Goal: Task Accomplishment & Management: Complete application form

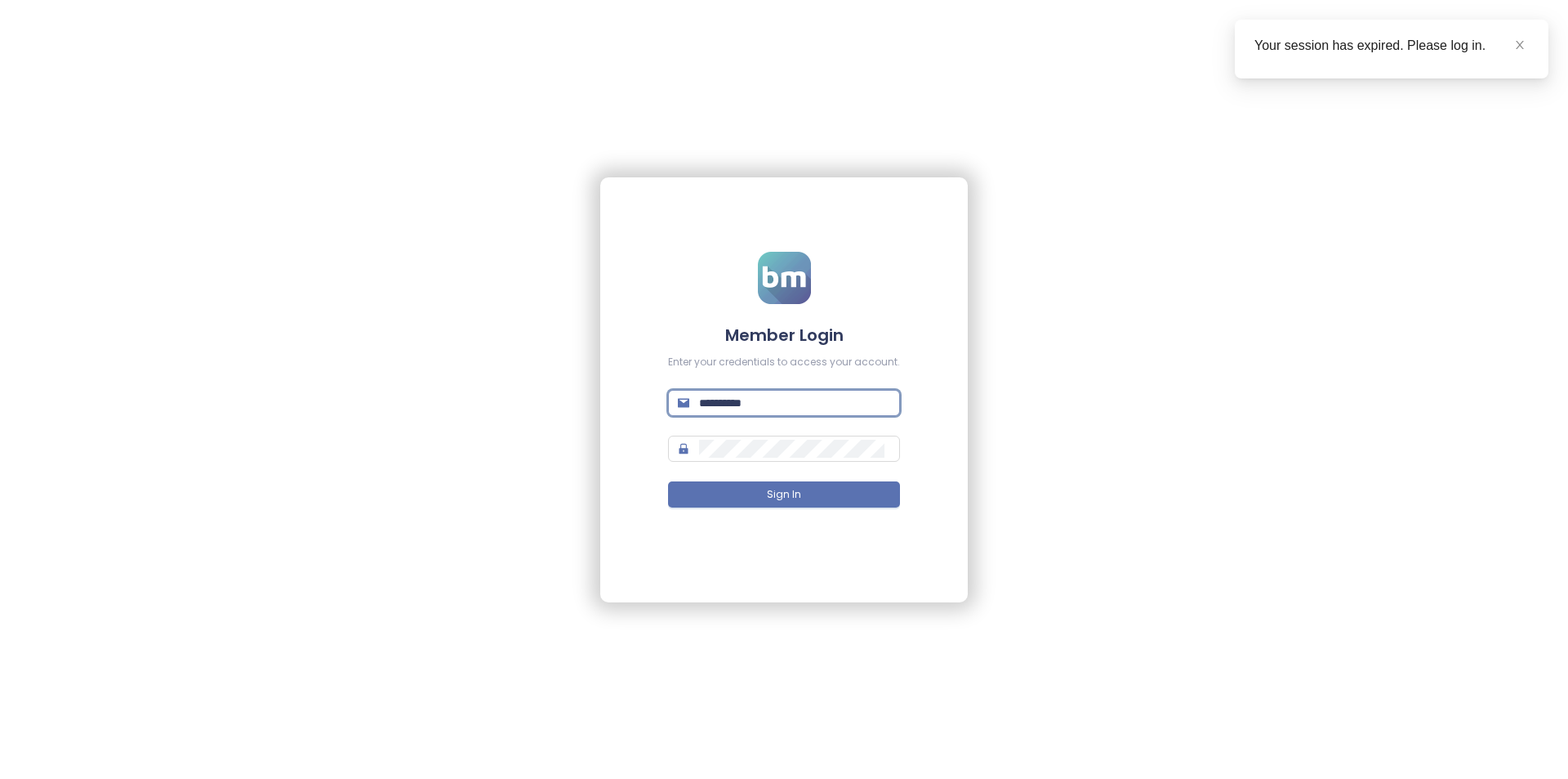
click at [755, 397] on input "**********" at bounding box center [794, 403] width 191 height 18
drag, startPoint x: 755, startPoint y: 397, endPoint x: 775, endPoint y: 388, distance: 21.9
click at [755, 397] on input "**********" at bounding box center [794, 403] width 191 height 18
type input "**********"
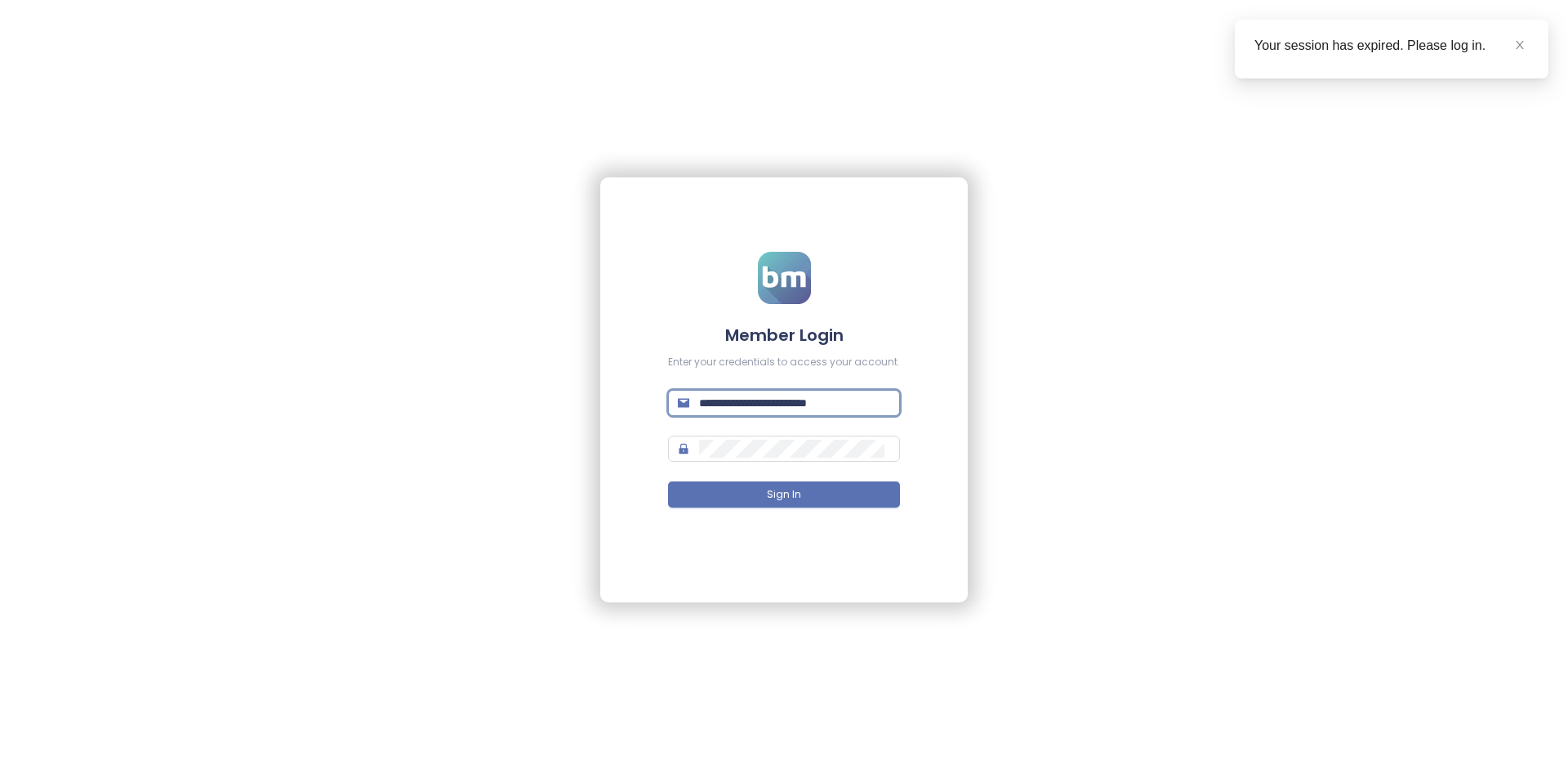
click at [668, 481] on button "Sign In" at bounding box center [784, 494] width 232 height 26
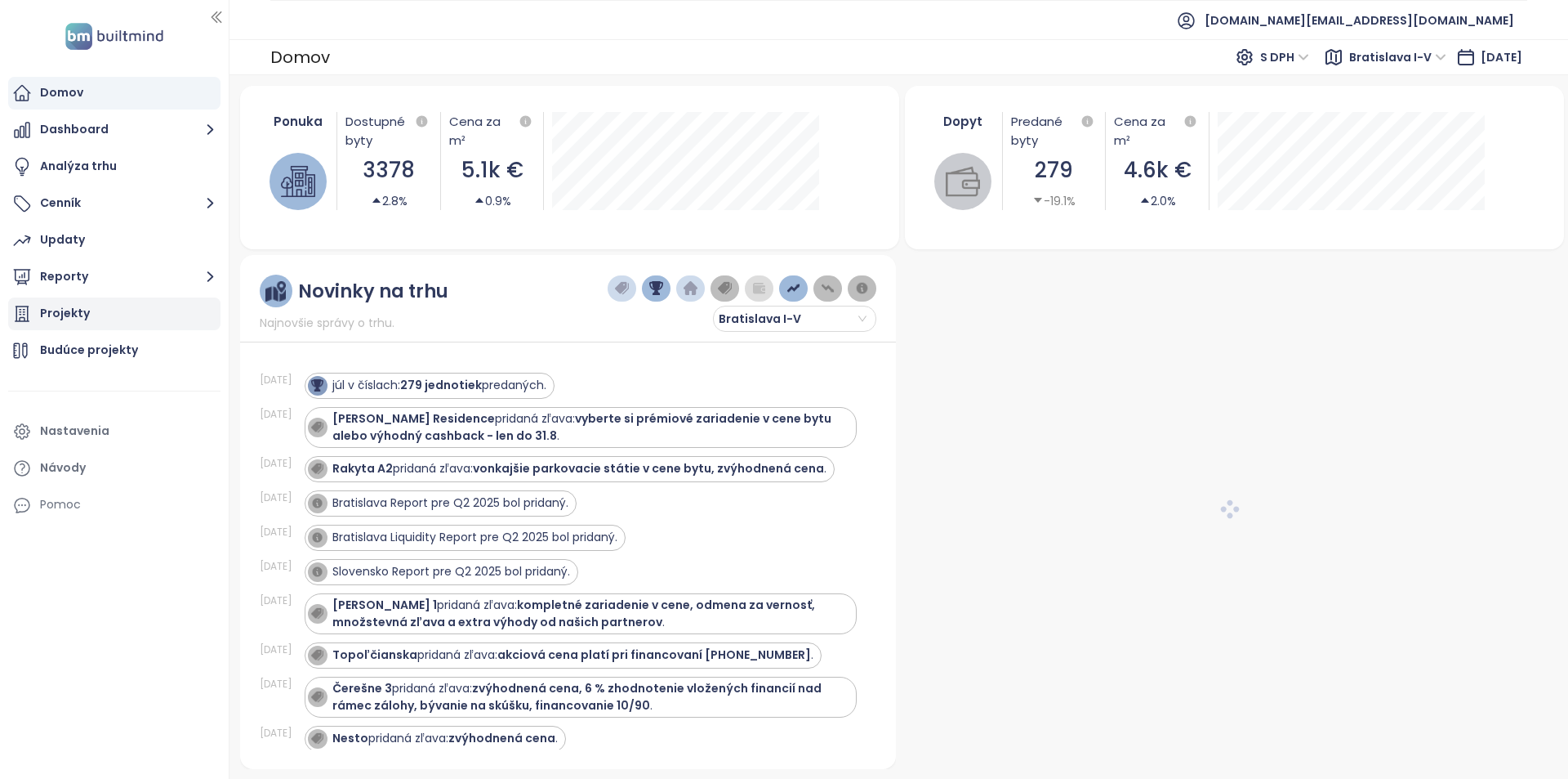
click at [100, 311] on div "Projekty" at bounding box center [114, 313] width 212 height 33
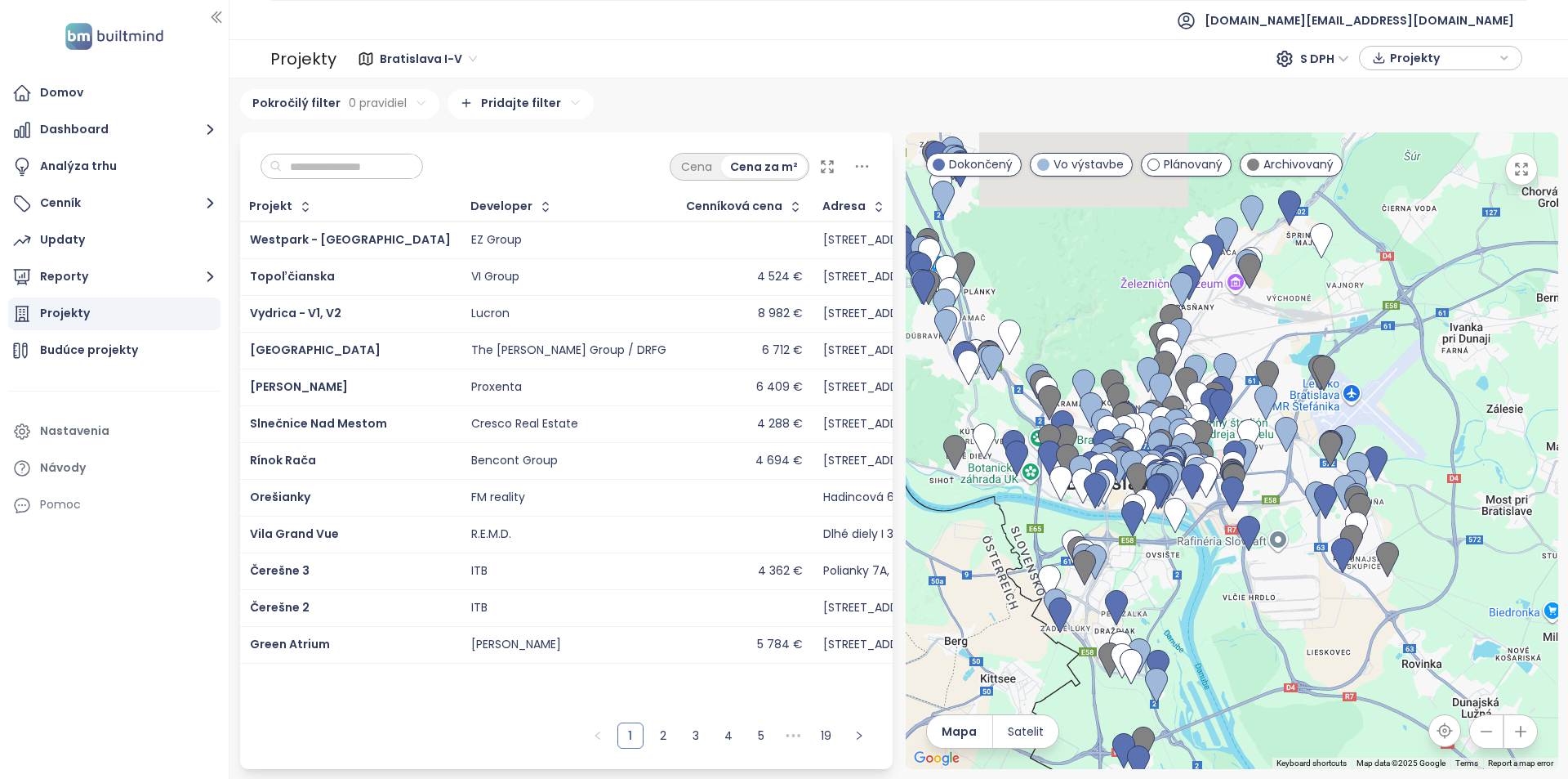
drag, startPoint x: 1308, startPoint y: 464, endPoint x: 1318, endPoint y: 598, distance: 134.4
click at [1318, 598] on div at bounding box center [1231, 451] width 652 height 637
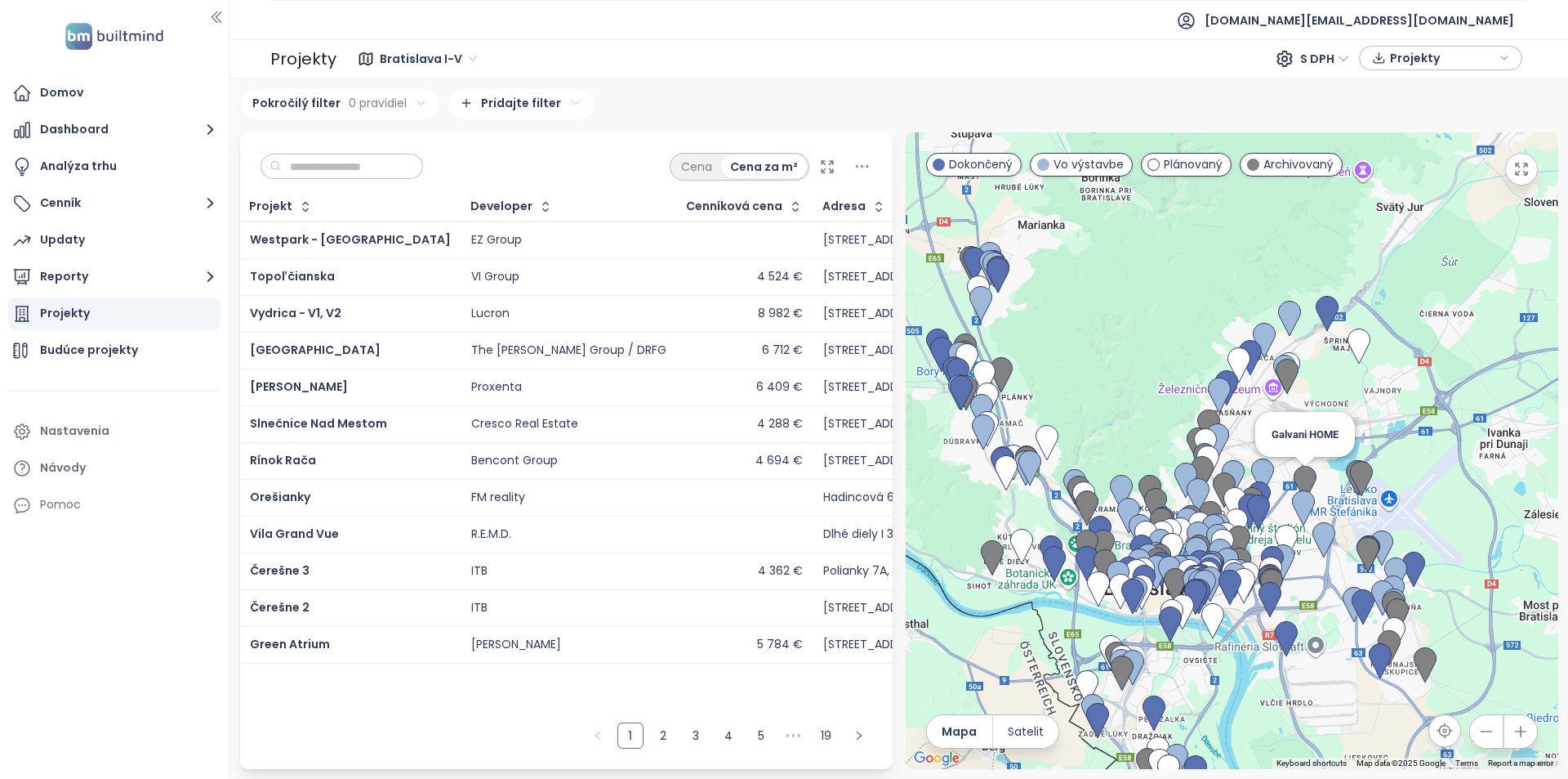
drag, startPoint x: 1247, startPoint y: 345, endPoint x: 1288, endPoint y: 456, distance: 118.3
click at [1288, 456] on div "Galvani HOME" at bounding box center [1231, 451] width 652 height 637
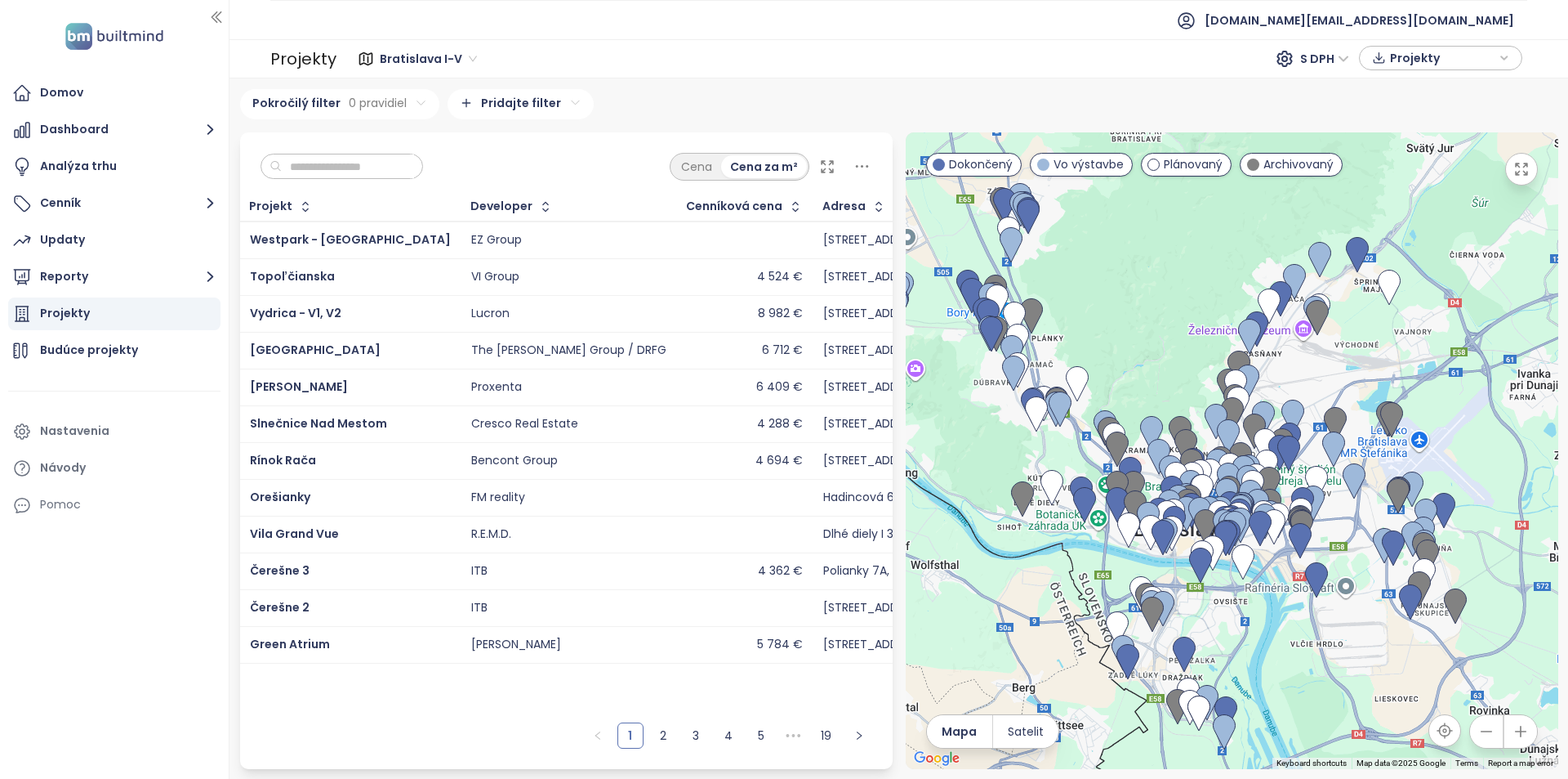
drag, startPoint x: 1320, startPoint y: 468, endPoint x: 1369, endPoint y: 372, distance: 107.8
click at [1369, 372] on div at bounding box center [1231, 451] width 652 height 637
click at [322, 187] on div "Cena Cena za m²" at bounding box center [566, 163] width 652 height 61
click at [97, 294] on ul "Domov Dashboard Analýza trhu Cenník Updaty Reporty Projekty Budúce projekty Nas…" at bounding box center [114, 299] width 212 height 445
click at [98, 290] on button "Reporty" at bounding box center [114, 276] width 212 height 33
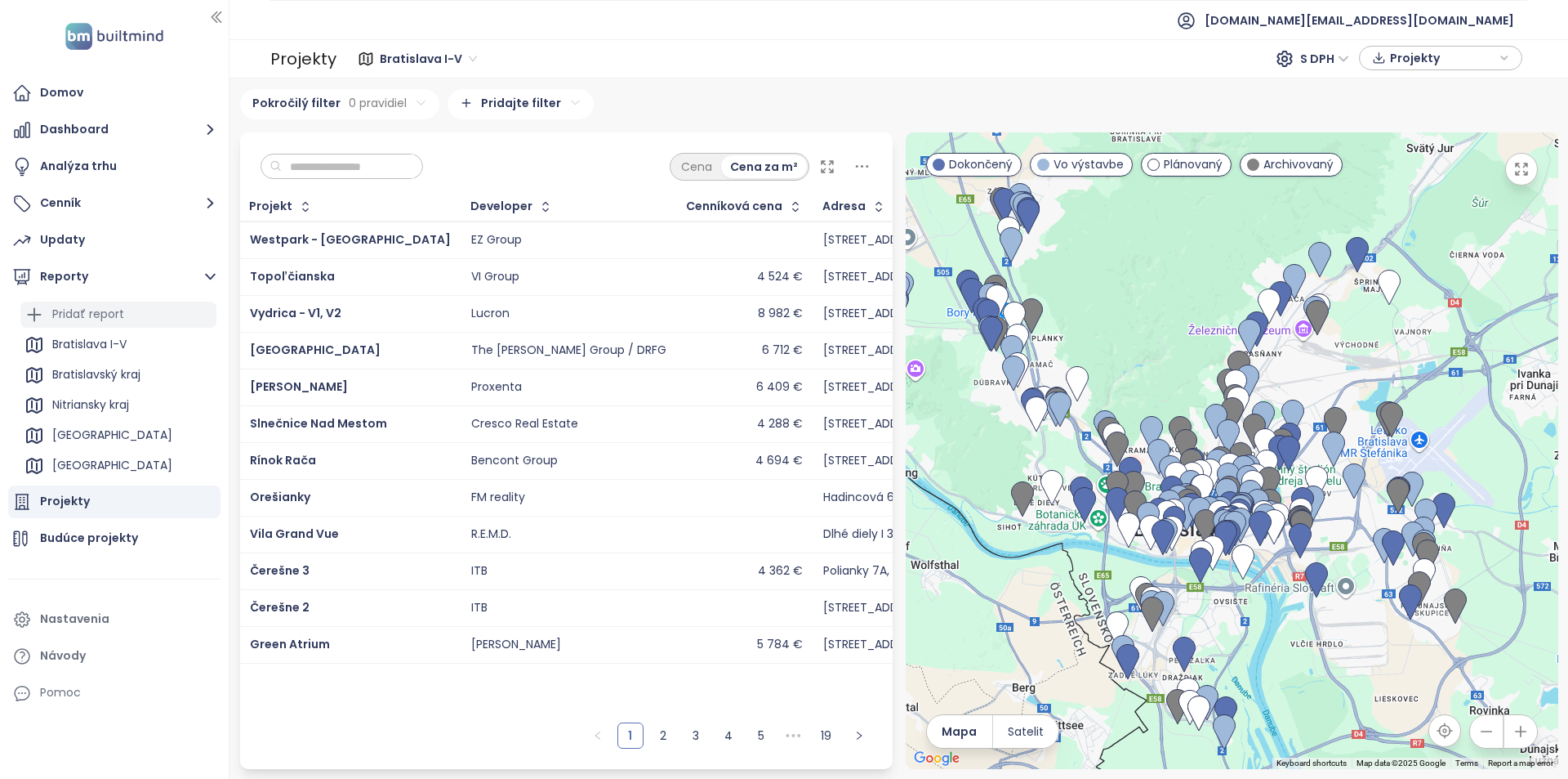
click at [107, 316] on div "Pridať report" at bounding box center [88, 314] width 72 height 20
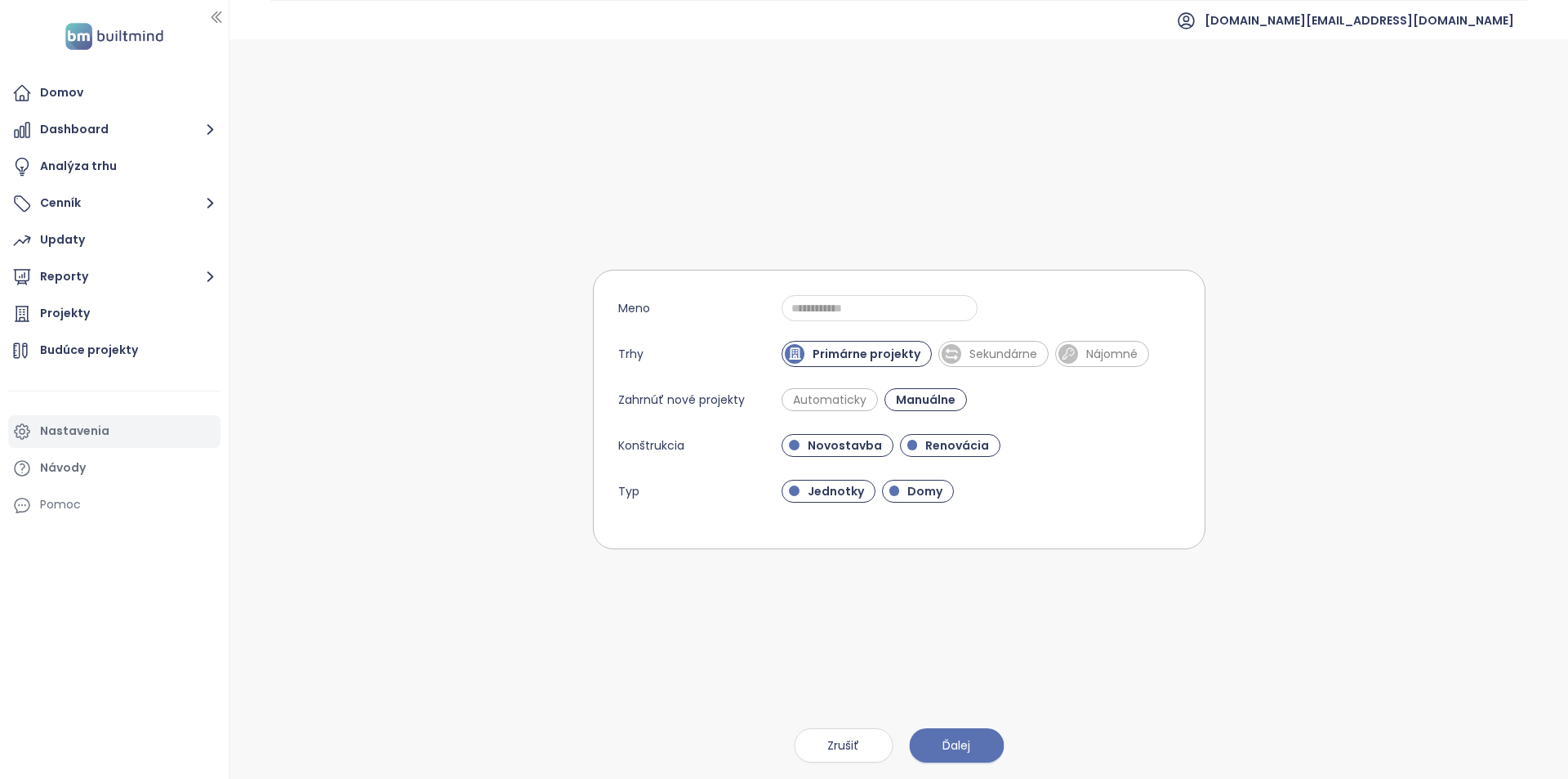
click at [104, 435] on div "Nastavenia" at bounding box center [75, 431] width 69 height 20
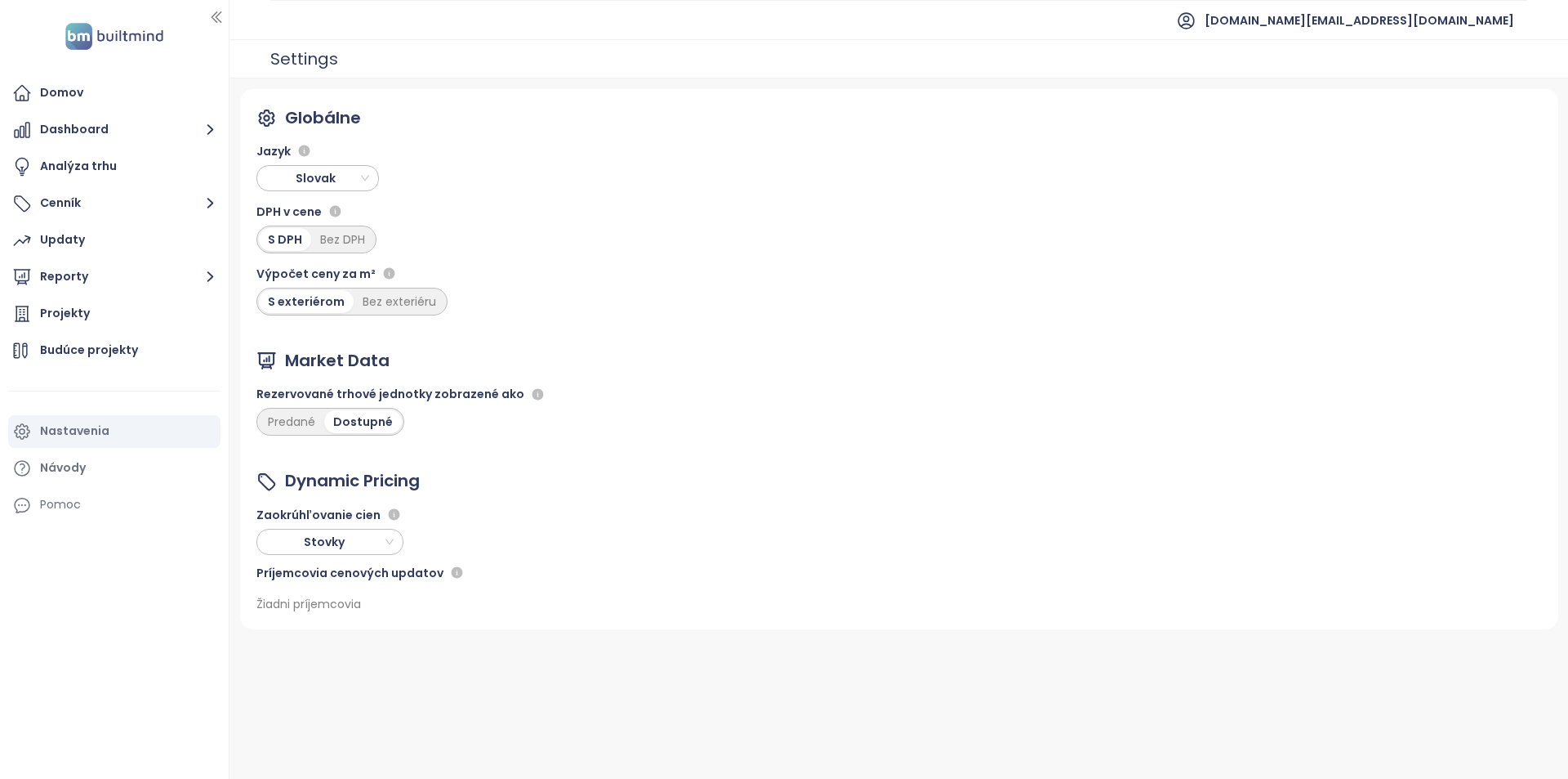
click at [272, 180] on span "Slovak" at bounding box center [319, 178] width 114 height 24
click at [297, 230] on div "English" at bounding box center [317, 237] width 96 height 18
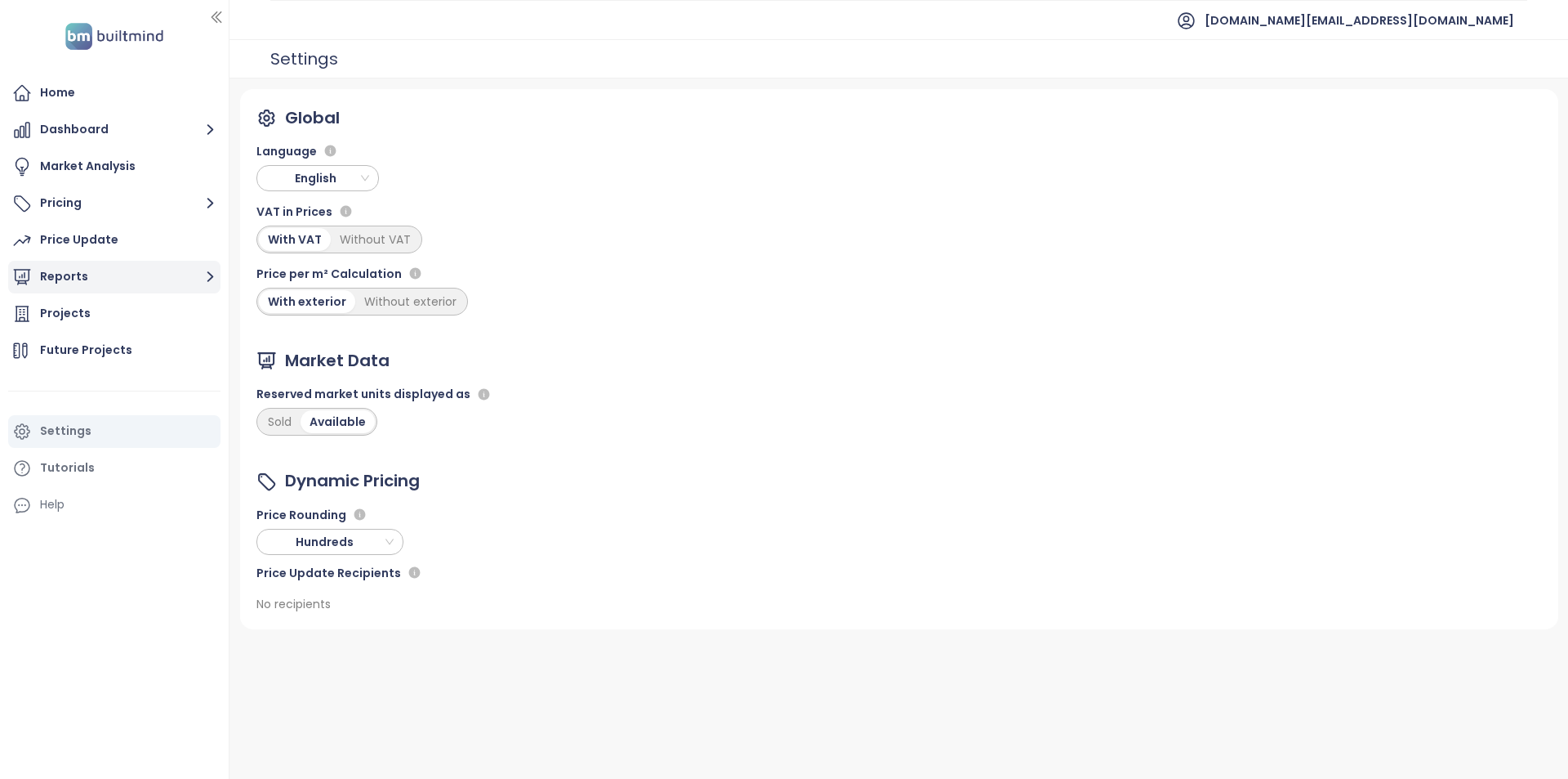
click at [96, 272] on button "Reports" at bounding box center [114, 276] width 212 height 33
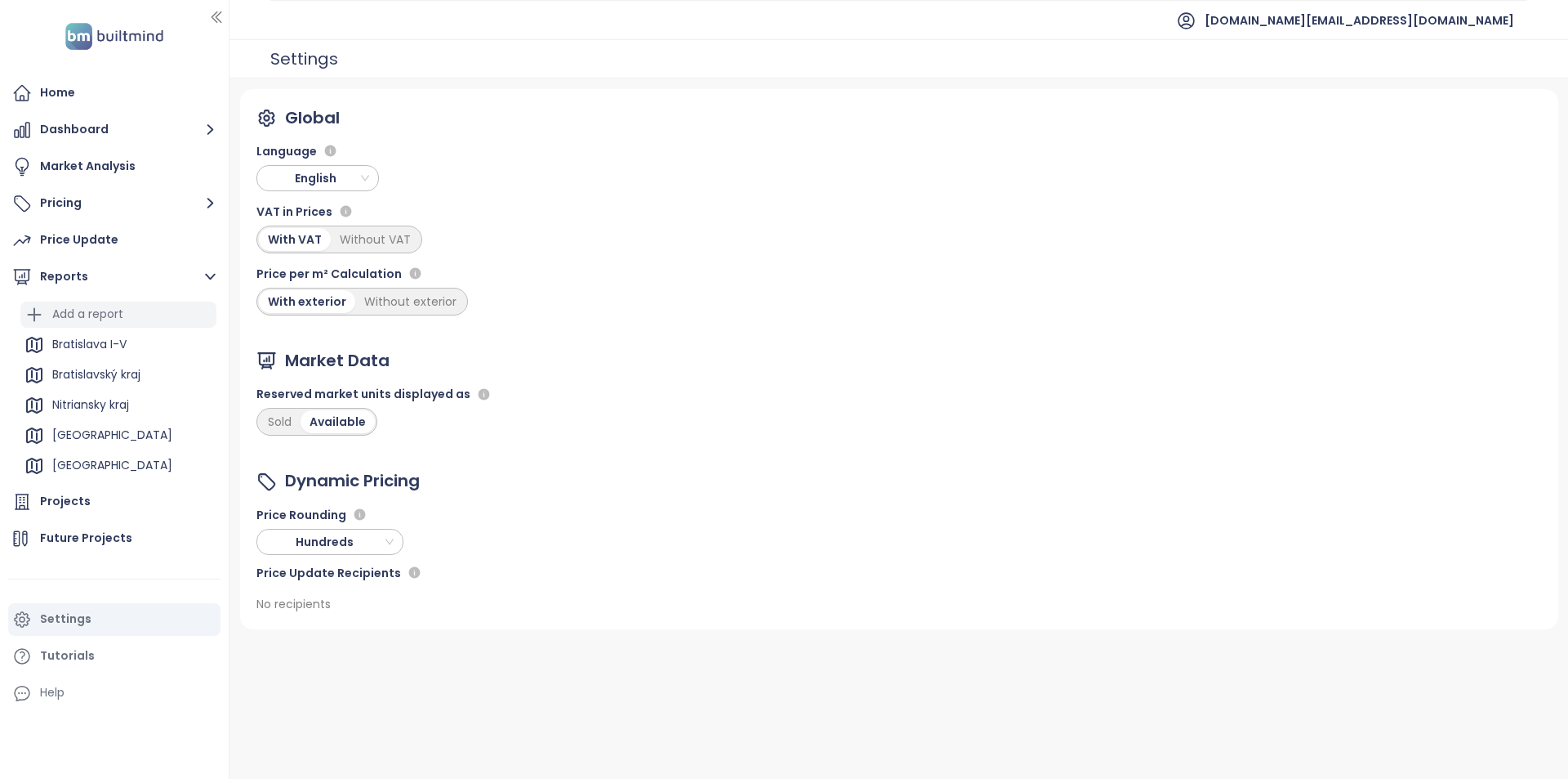
click at [91, 318] on div "Add a report" at bounding box center [88, 314] width 71 height 20
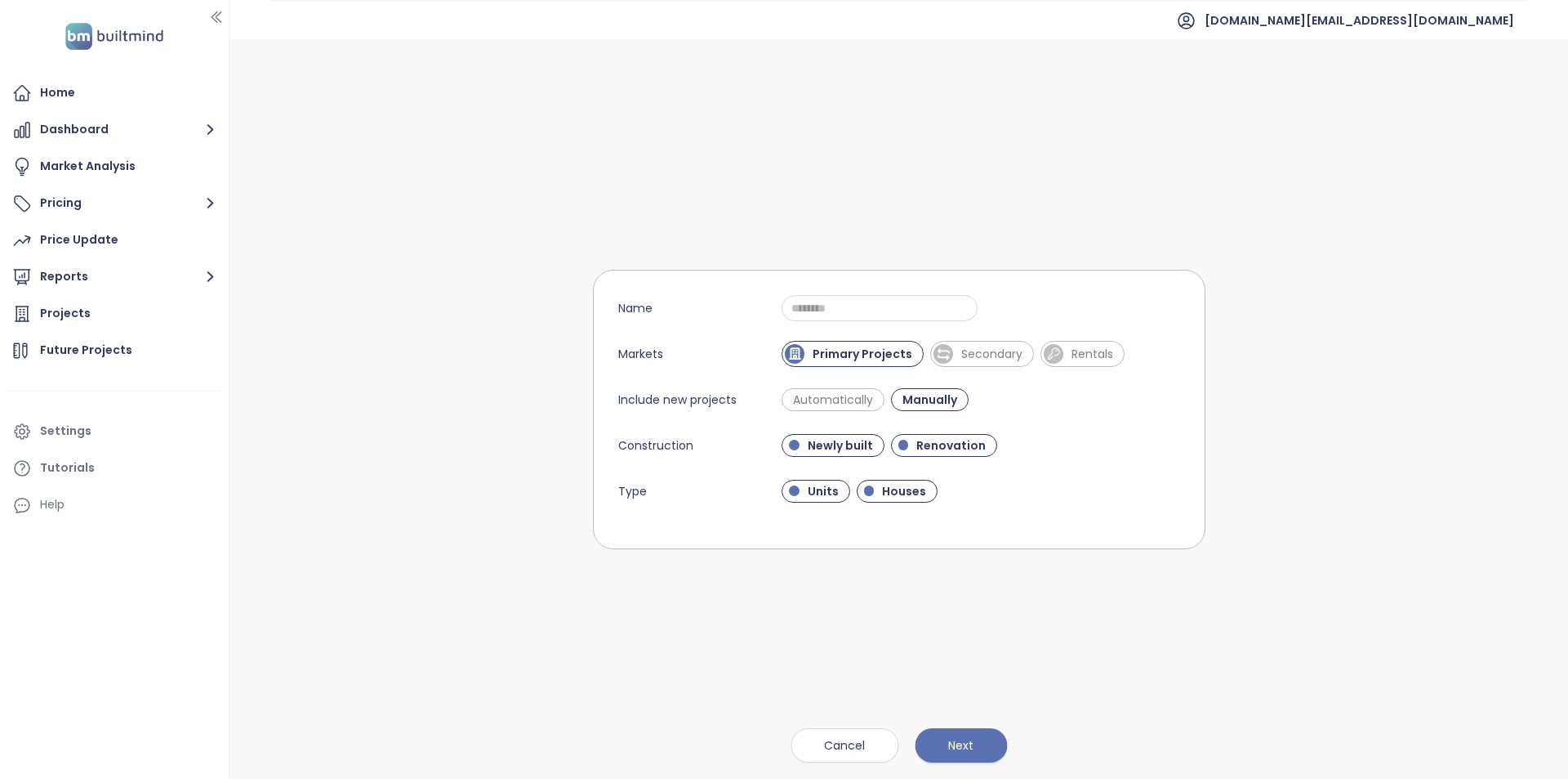
click at [1004, 371] on form "Name Markets Primary Projects Secondary Rentals Include new projects Automatica…" at bounding box center [899, 409] width 613 height 280
click at [1004, 348] on span "Secondary" at bounding box center [991, 353] width 77 height 16
